Goal: Information Seeking & Learning: Learn about a topic

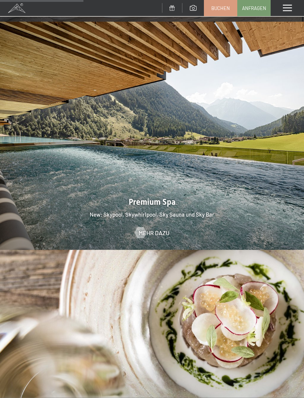
scroll to position [897, 0]
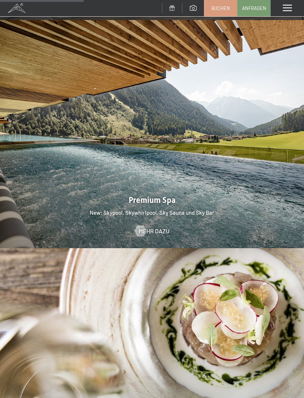
click at [162, 227] on span "Mehr dazu" at bounding box center [154, 231] width 31 height 8
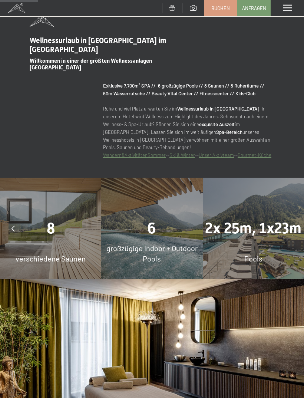
scroll to position [432, 0]
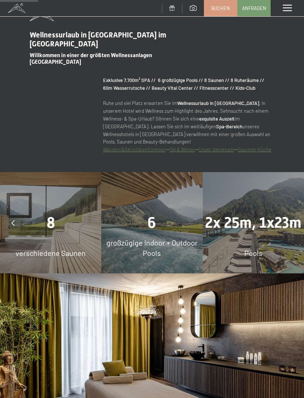
click at [70, 241] on div "8 verschiedene Saunen" at bounding box center [50, 222] width 101 height 101
click at [69, 243] on div "8 verschiedene Saunen" at bounding box center [50, 222] width 101 height 101
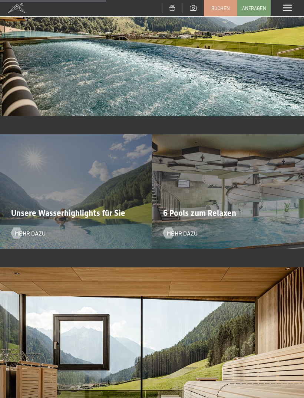
scroll to position [1223, 0]
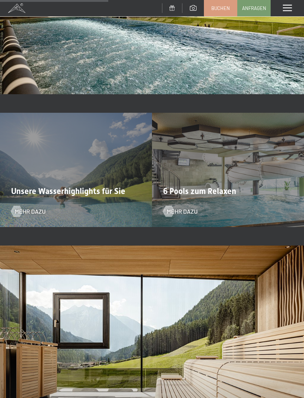
click at [190, 211] on span "Mehr dazu" at bounding box center [182, 211] width 31 height 8
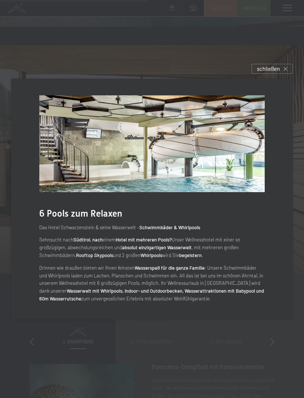
scroll to position [1451, 0]
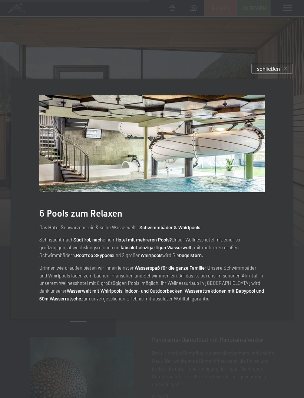
click at [286, 74] on div "schließen" at bounding box center [272, 69] width 42 height 10
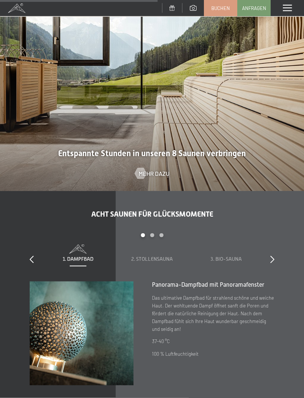
scroll to position [1522, 0]
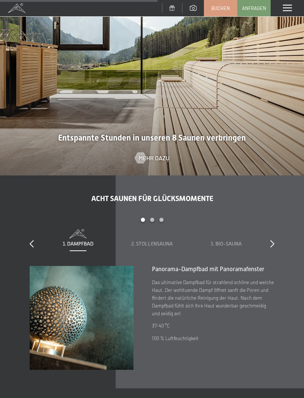
click at [61, 313] on img at bounding box center [82, 318] width 104 height 104
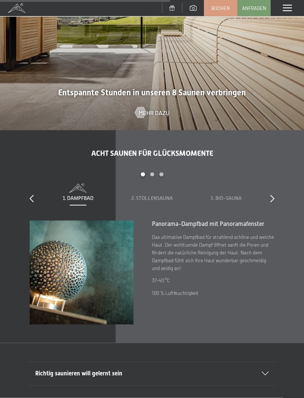
scroll to position [1567, 0]
click at [271, 196] on icon at bounding box center [272, 197] width 4 height 7
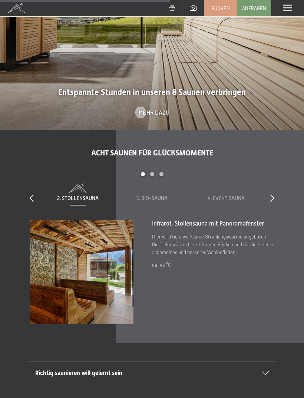
click at [271, 199] on icon at bounding box center [272, 197] width 4 height 7
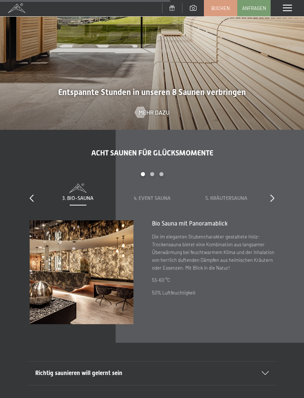
click at [270, 195] on icon at bounding box center [272, 197] width 4 height 7
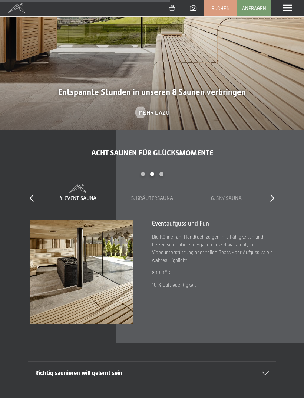
click at [268, 197] on div "slide 4 to 6 of 8 1. Dampfbad 2. Stollensauna 3. Bio-Sauna 4. Event Sauna 5. Kr…" at bounding box center [152, 196] width 245 height 49
click at [270, 201] on div at bounding box center [272, 198] width 4 height 10
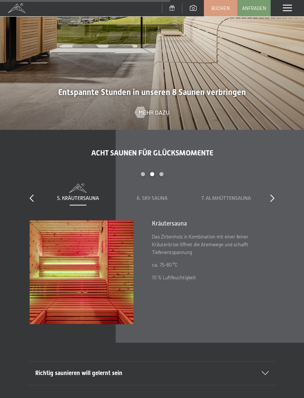
click at [271, 199] on icon at bounding box center [272, 197] width 4 height 7
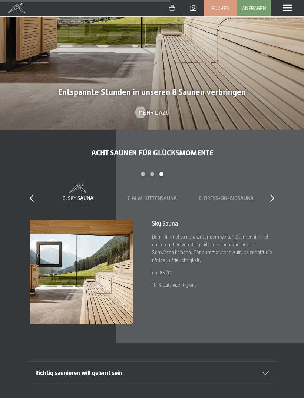
click at [271, 200] on icon at bounding box center [272, 197] width 4 height 7
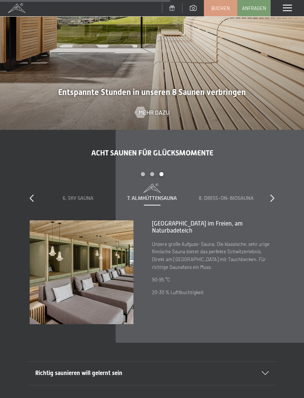
click at [273, 197] on icon at bounding box center [272, 197] width 4 height 7
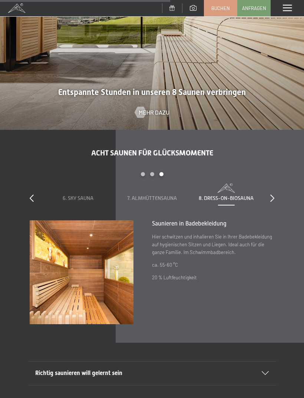
click at [273, 198] on icon at bounding box center [272, 197] width 4 height 7
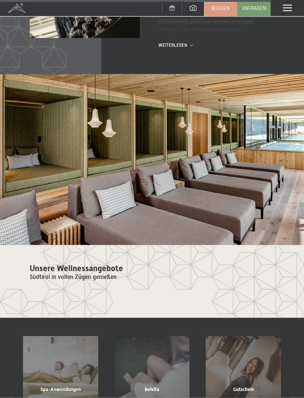
scroll to position [2508, 0]
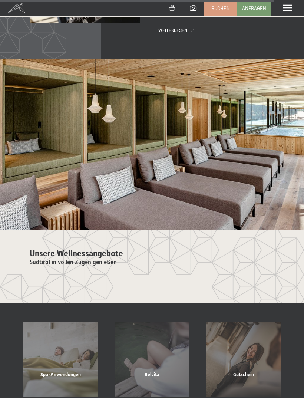
click at [45, 258] on span "Südtirol in vollen Zügen genießen" at bounding box center [73, 261] width 87 height 7
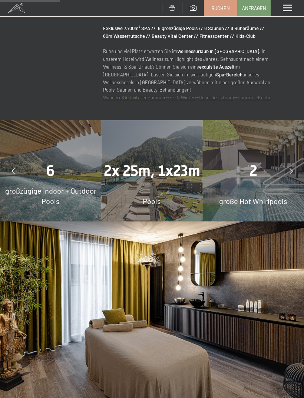
scroll to position [428, 0]
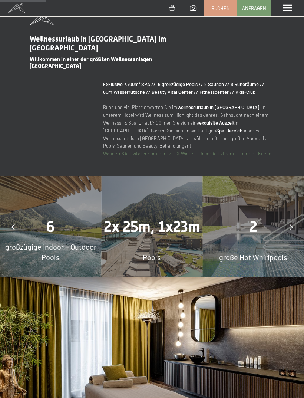
click at [250, 224] on span "2" at bounding box center [254, 226] width 8 height 17
click at [291, 219] on div at bounding box center [291, 227] width 19 height 19
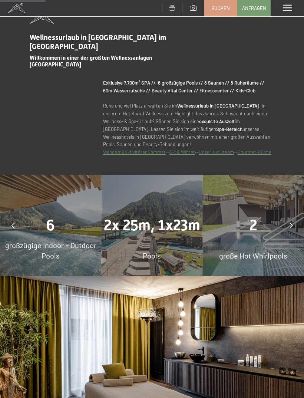
scroll to position [430, 0]
click at [292, 224] on icon at bounding box center [291, 225] width 3 height 6
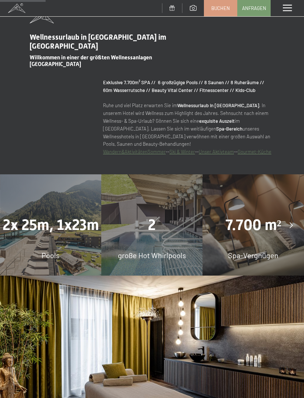
click at [289, 225] on div at bounding box center [291, 225] width 19 height 19
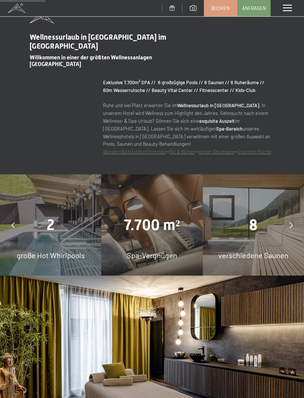
click at [152, 220] on span "7.700 m²" at bounding box center [152, 224] width 56 height 17
click at [139, 224] on span "7.700 m²" at bounding box center [152, 224] width 56 height 17
click at [292, 224] on icon at bounding box center [291, 225] width 3 height 6
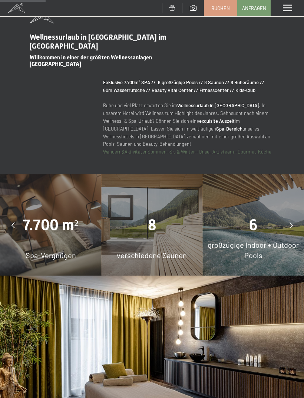
click at [252, 250] on span "großzügige Indoor + Outdoor Pools" at bounding box center [253, 249] width 91 height 19
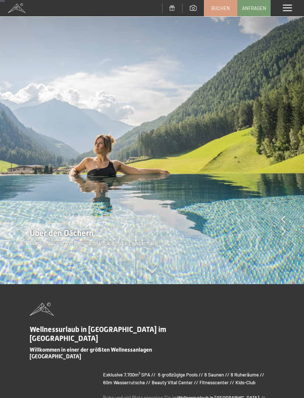
scroll to position [0, 0]
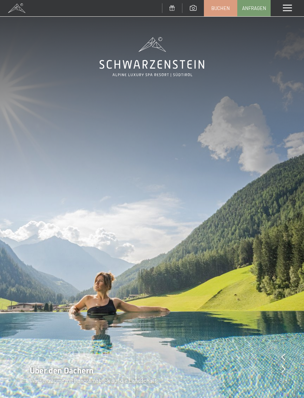
click at [285, 9] on span at bounding box center [287, 8] width 9 height 7
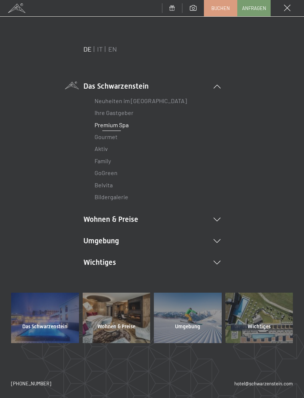
click at [121, 128] on link "Premium Spa" at bounding box center [112, 124] width 34 height 7
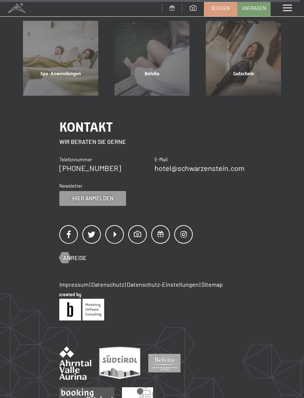
scroll to position [2800, 0]
